Goal: Information Seeking & Learning: Learn about a topic

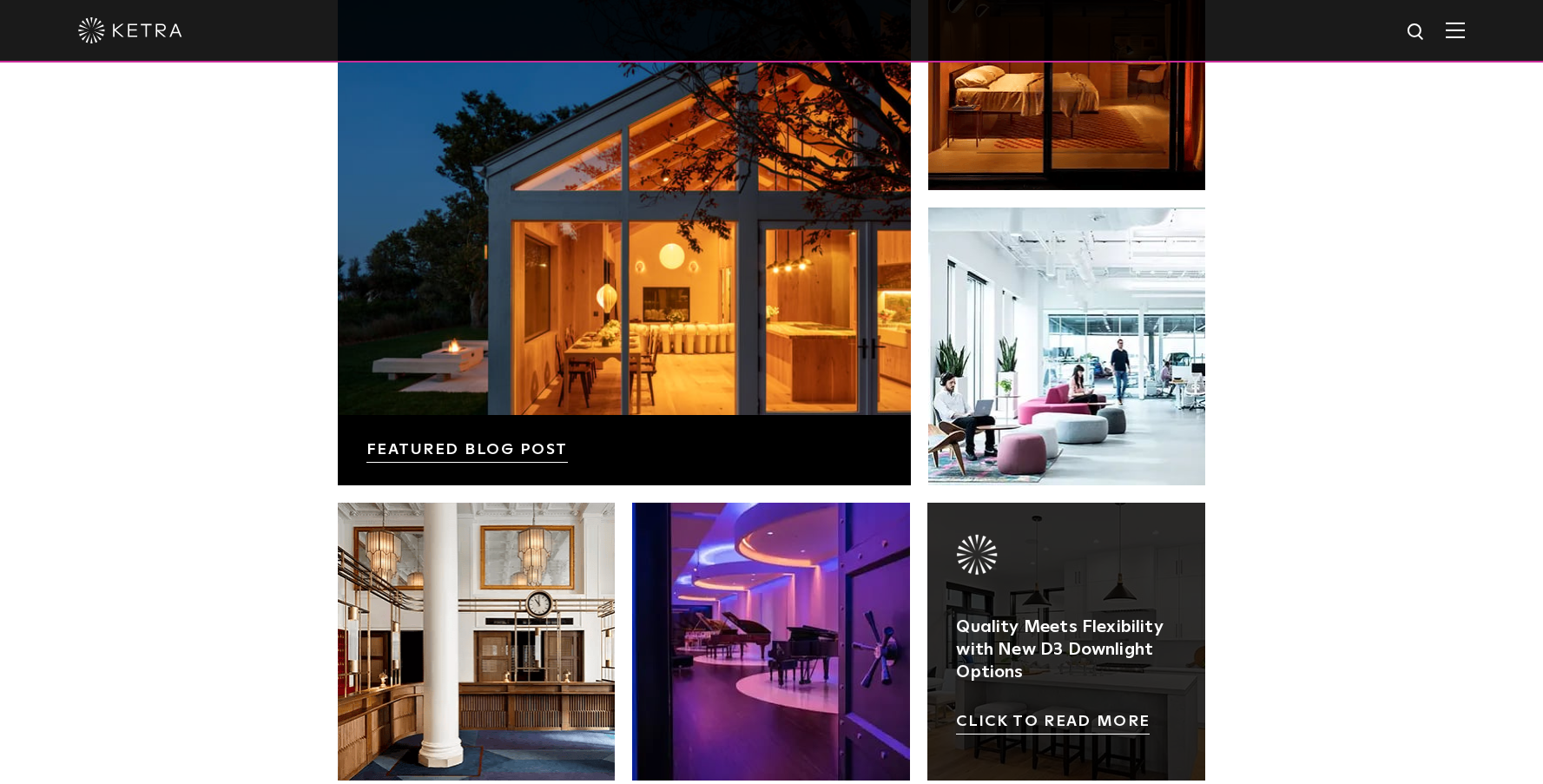
click at [996, 506] on link at bounding box center [1066, 641] width 278 height 278
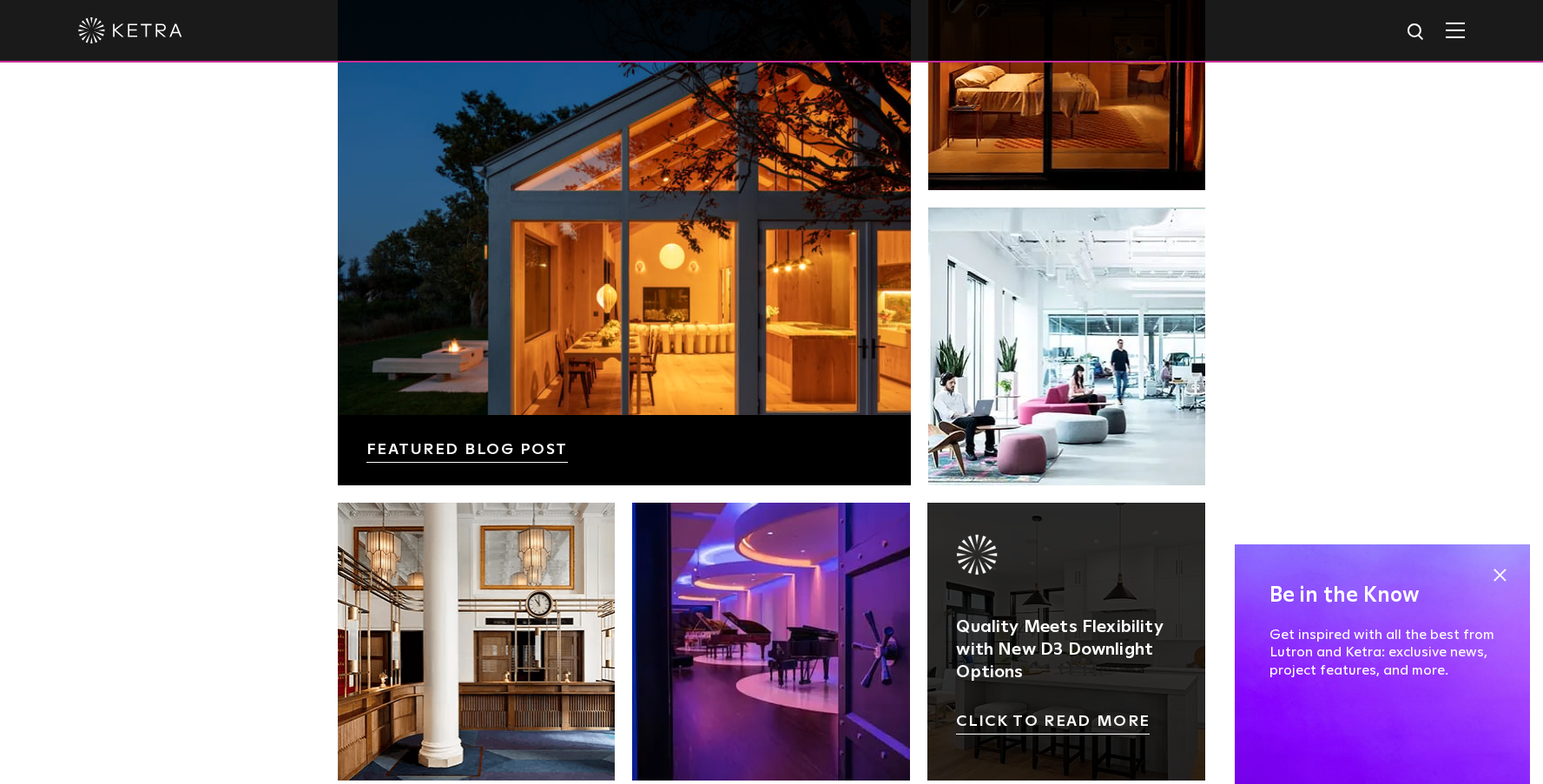
click at [1034, 674] on link at bounding box center [1066, 641] width 278 height 278
